Goal: Find specific page/section: Find specific page/section

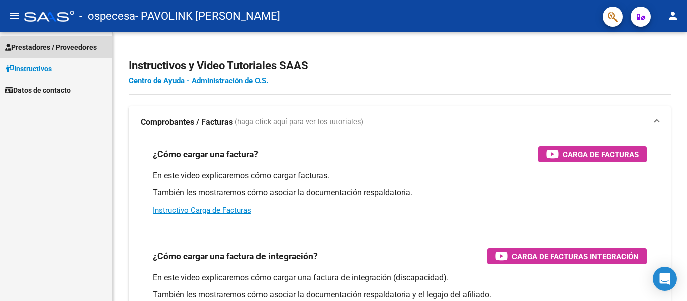
click at [69, 49] on span "Prestadores / Proveedores" at bounding box center [51, 47] width 92 height 11
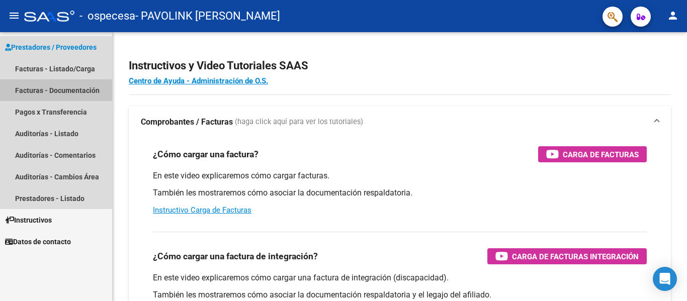
click at [64, 79] on link "Facturas - Documentación" at bounding box center [56, 90] width 112 height 22
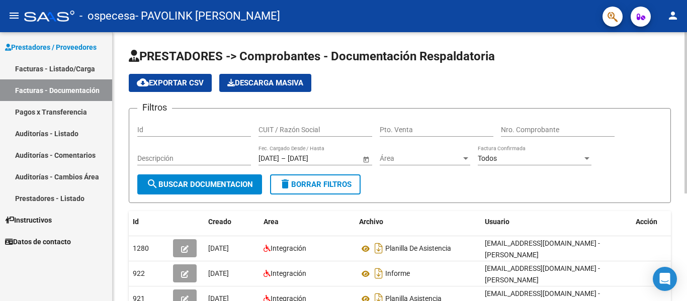
click at [686, 81] on div at bounding box center [686, 112] width 3 height 161
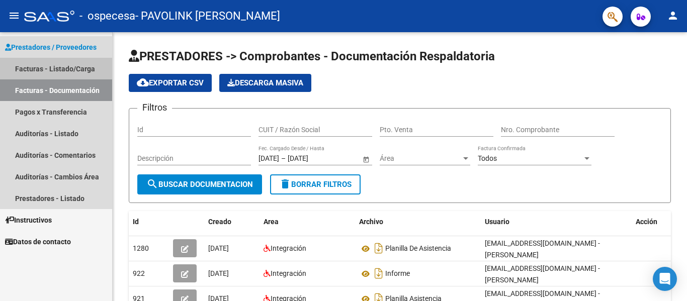
click at [55, 71] on link "Facturas - Listado/Carga" at bounding box center [56, 69] width 112 height 22
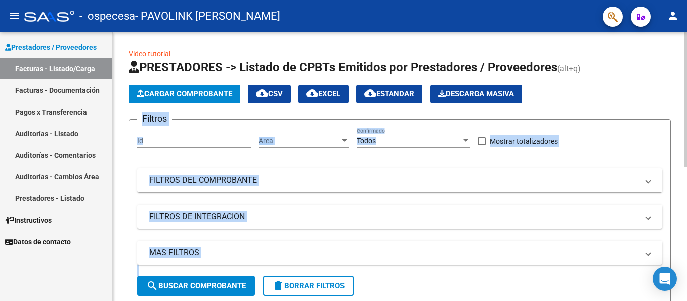
drag, startPoint x: 684, startPoint y: 80, endPoint x: 685, endPoint y: 144, distance: 63.9
click at [685, 144] on div "Video tutorial PRESTADORES -> Listado de CPBTs Emitidos por Prestadores / Prove…" at bounding box center [401, 296] width 577 height 529
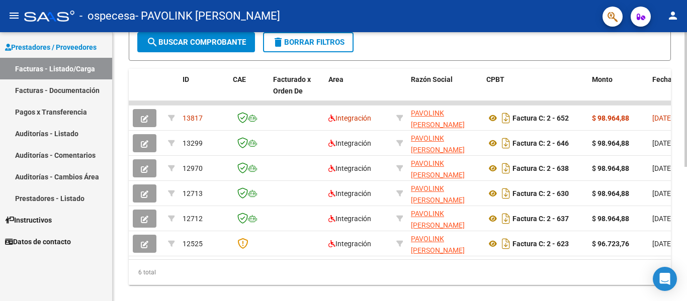
scroll to position [249, 0]
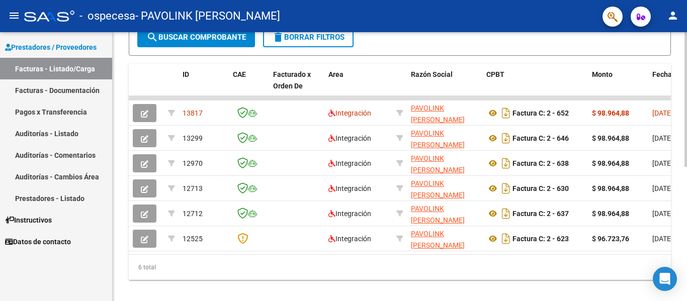
click at [684, 227] on div "Video tutorial PRESTADORES -> Listado de CPBTs Emitidos por Prestadores / Prove…" at bounding box center [401, 47] width 577 height 529
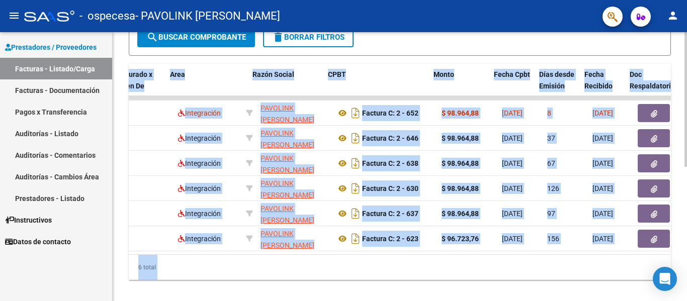
scroll to position [0, 160]
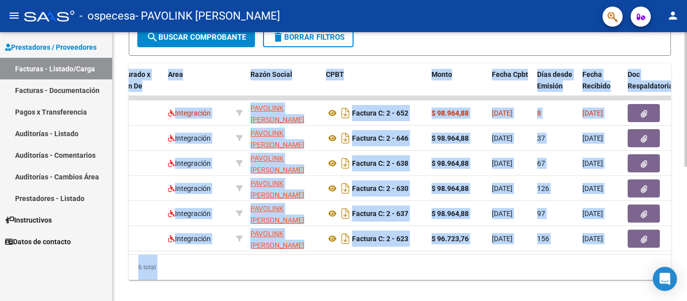
click at [368, 279] on div "6 total" at bounding box center [400, 267] width 542 height 25
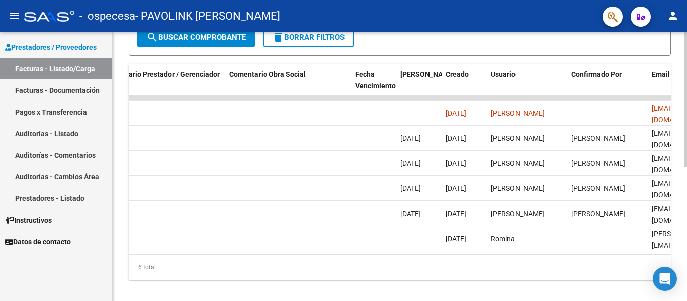
scroll to position [0, 1514]
